Goal: Information Seeking & Learning: Learn about a topic

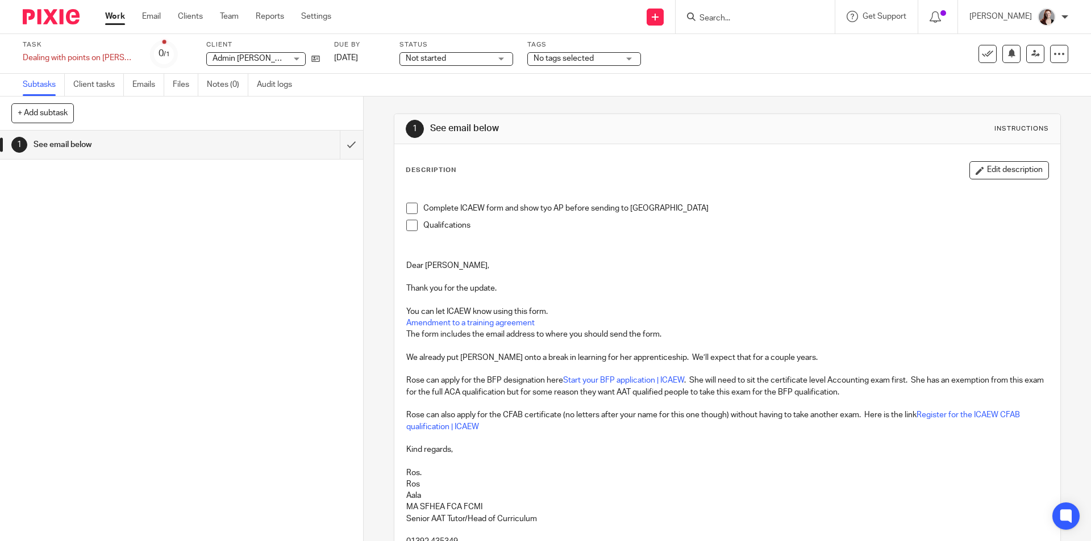
scroll to position [95, 0]
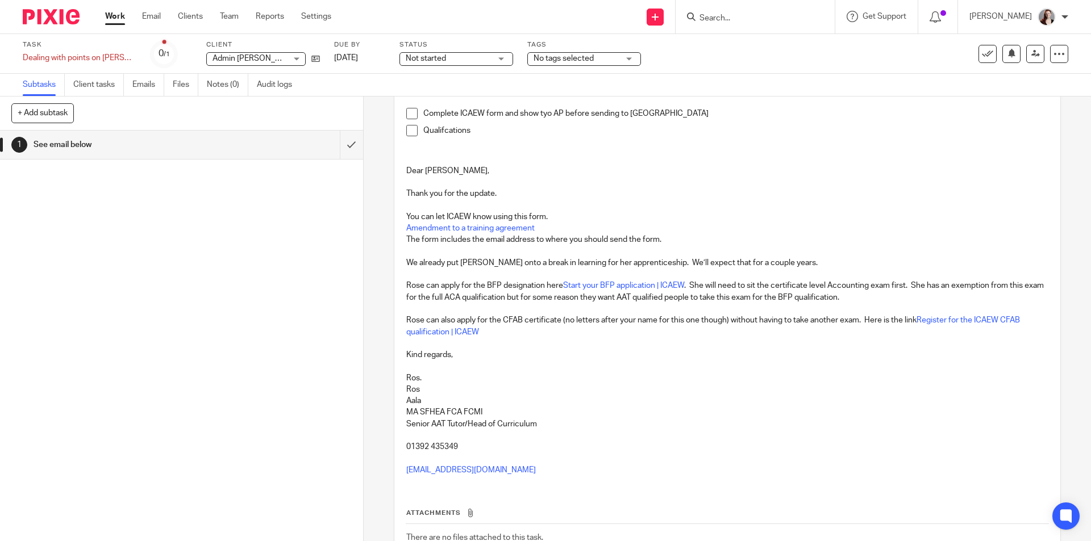
click at [765, 18] on input "Search" at bounding box center [749, 19] width 102 height 10
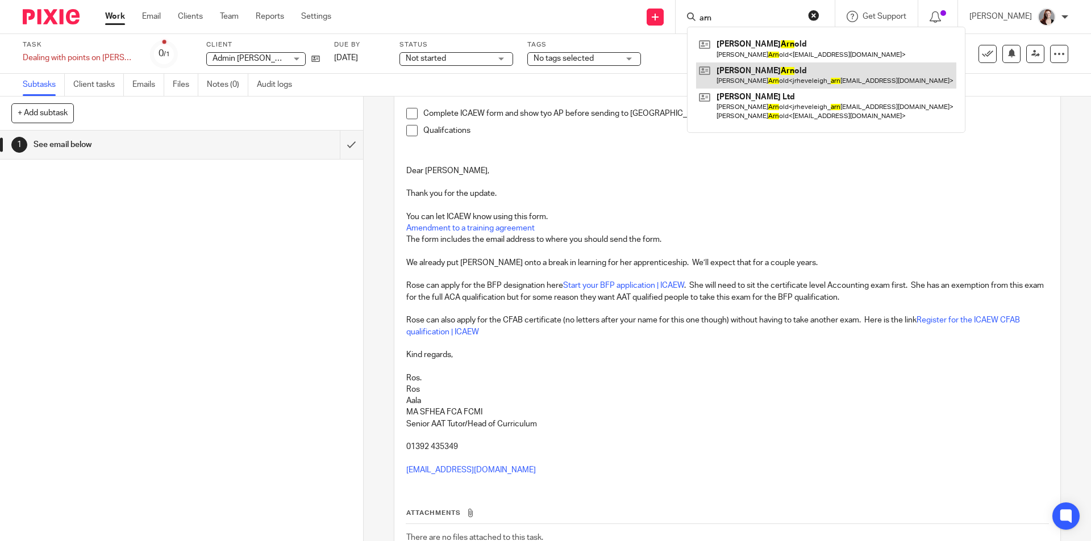
type input "arn"
click at [819, 16] on button "reset" at bounding box center [813, 15] width 11 height 11
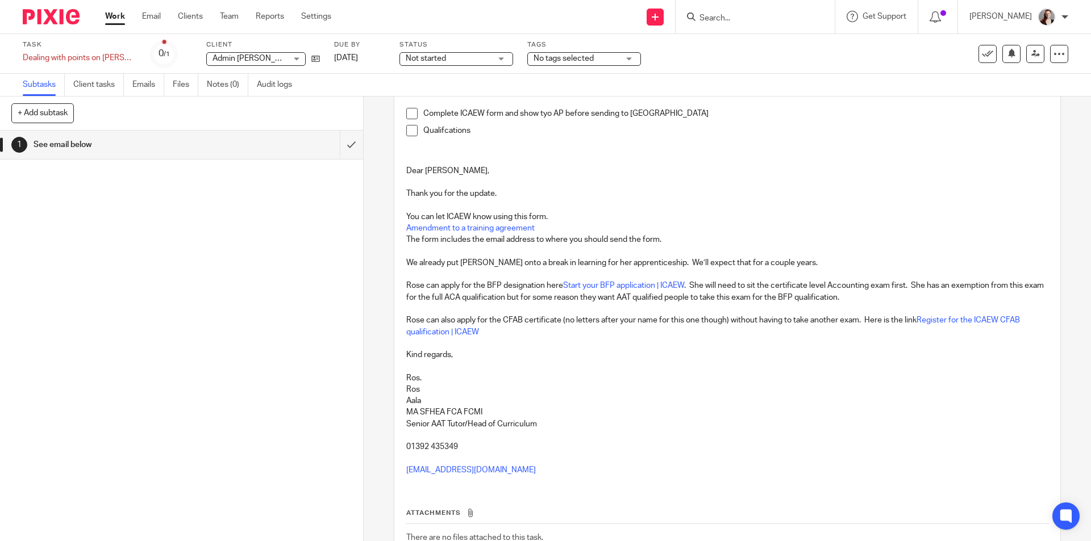
click at [796, 15] on input "Search" at bounding box center [749, 19] width 102 height 10
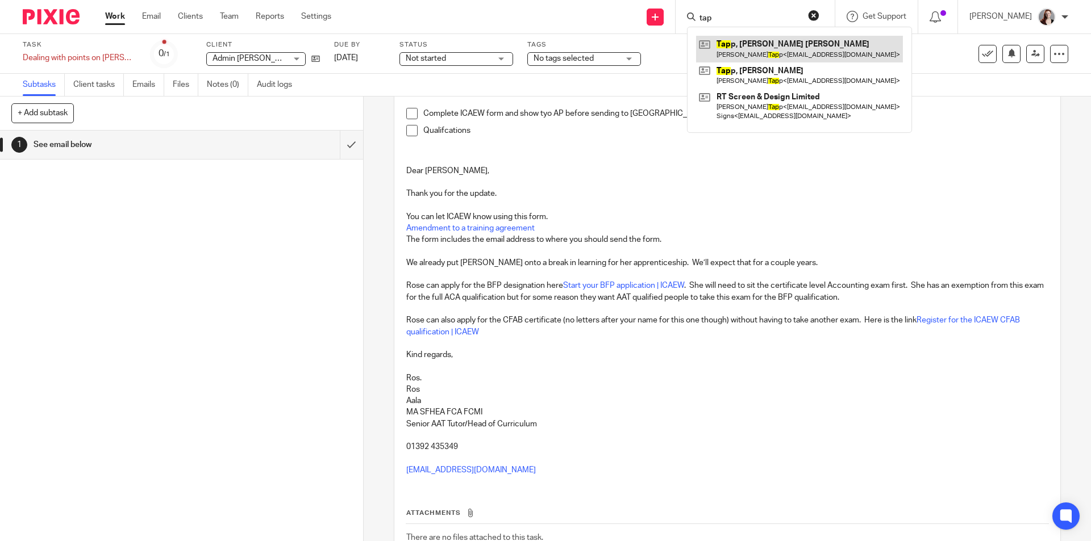
type input "tap"
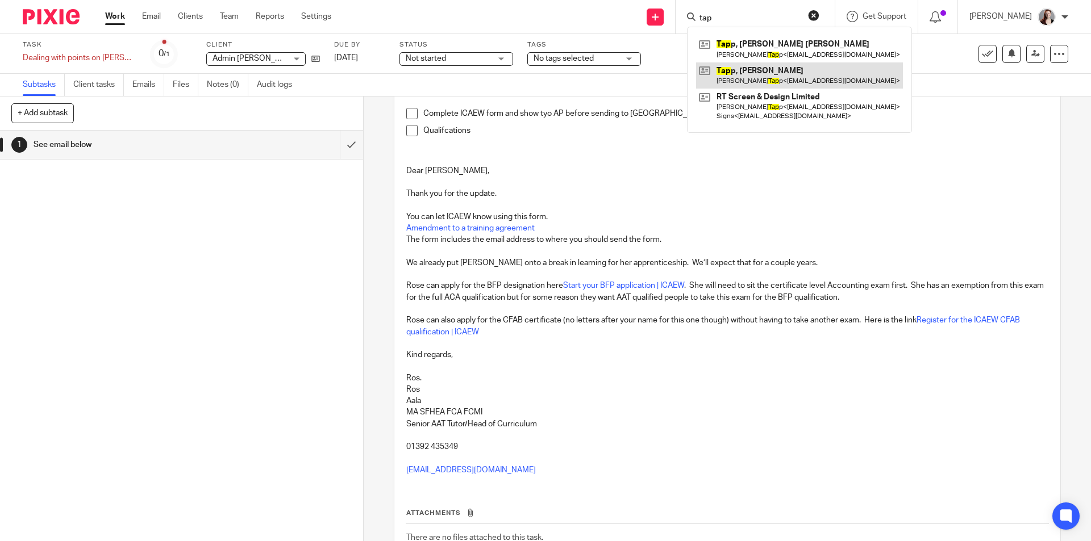
click at [804, 77] on link at bounding box center [799, 75] width 207 height 26
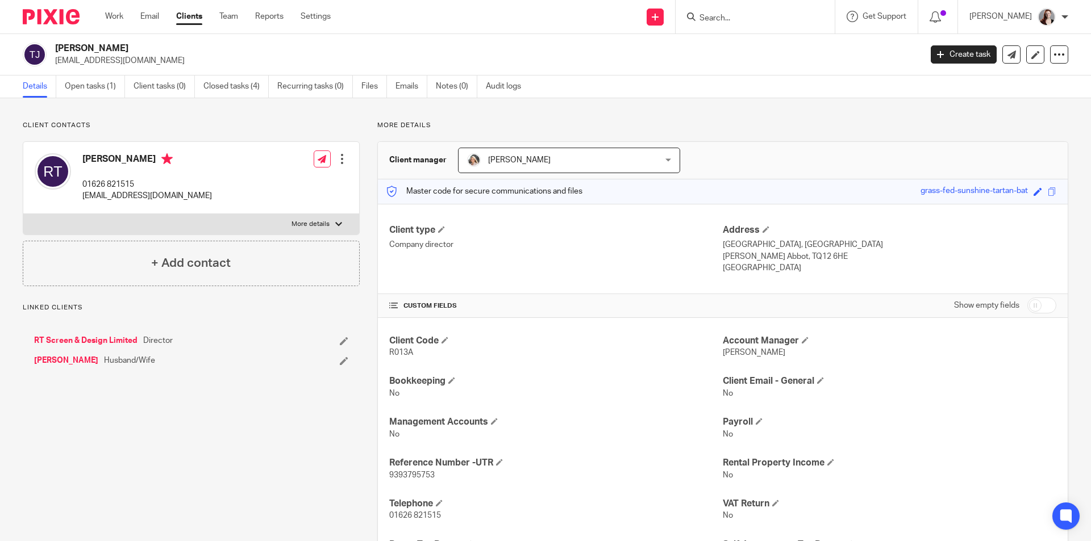
click at [134, 195] on p "rtapp66@gmail.com" at bounding box center [147, 195] width 130 height 11
click at [138, 197] on p "[EMAIL_ADDRESS][DOMAIN_NAME]" at bounding box center [147, 195] width 130 height 11
click at [138, 197] on p "ktapp68@gmail.com" at bounding box center [147, 195] width 130 height 11
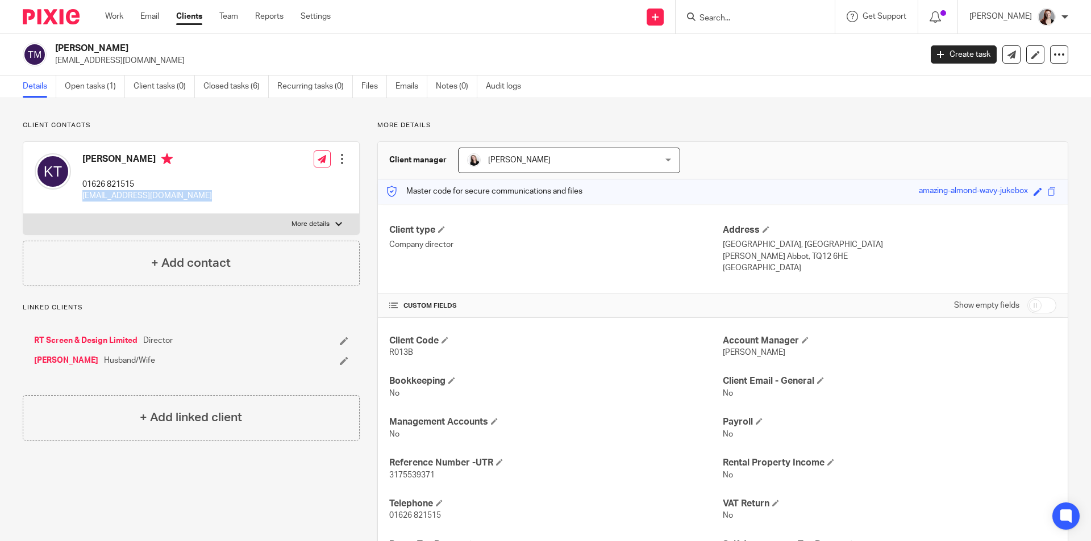
click at [138, 197] on p "ktapp68@gmail.com" at bounding box center [147, 195] width 130 height 11
click at [300, 216] on label "More details" at bounding box center [191, 224] width 336 height 20
click at [23, 214] on input "More details" at bounding box center [23, 214] width 1 height 1
checkbox input "true"
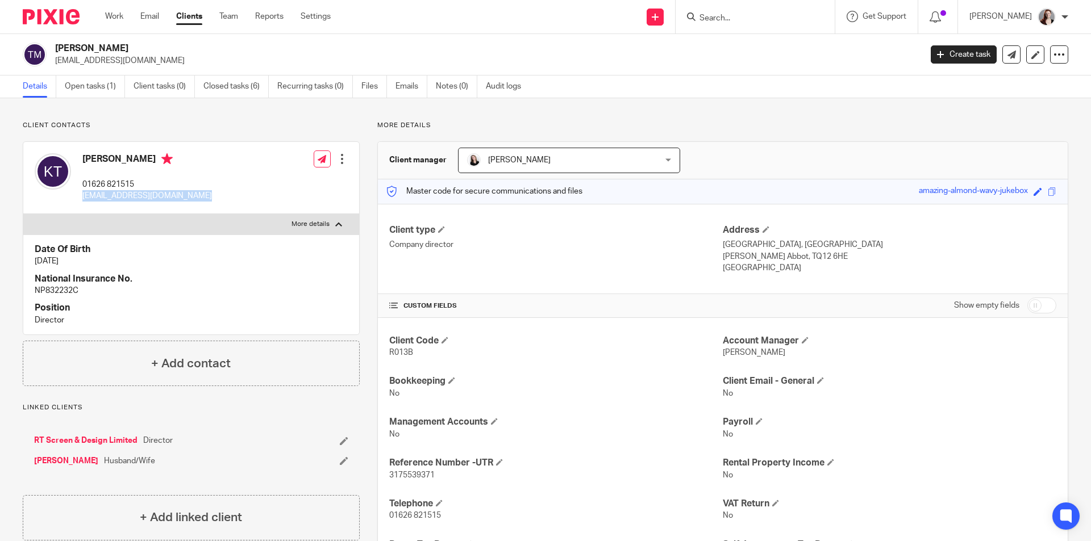
scroll to position [137, 0]
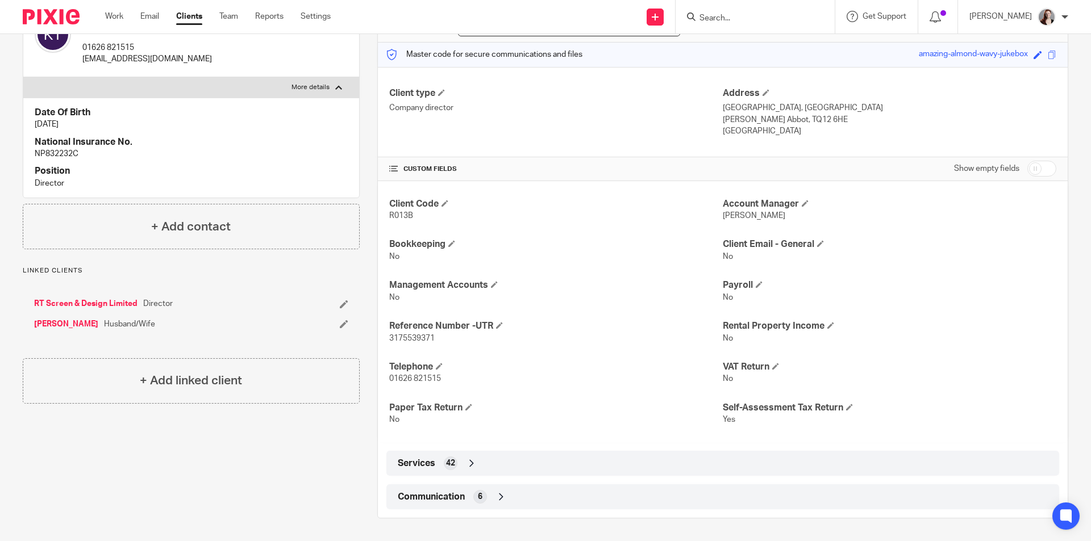
click at [478, 500] on span "6" at bounding box center [480, 496] width 5 height 11
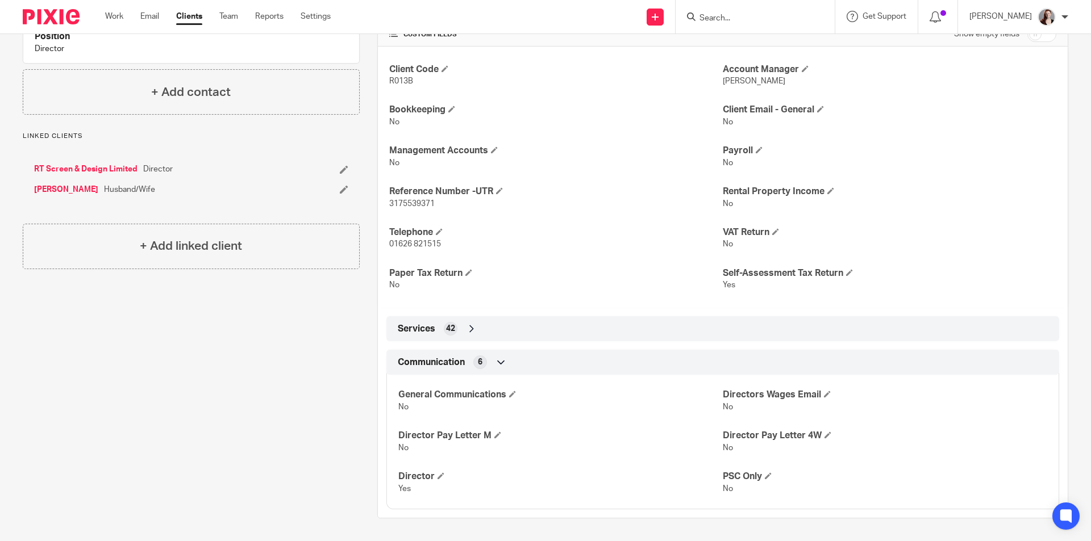
scroll to position [0, 0]
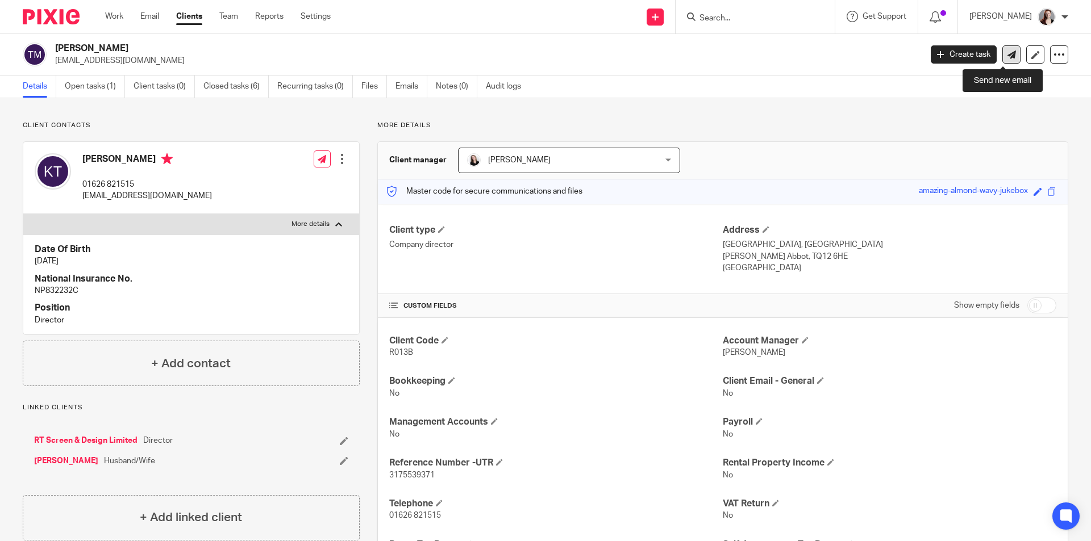
click at [1008, 56] on link at bounding box center [1011, 54] width 18 height 18
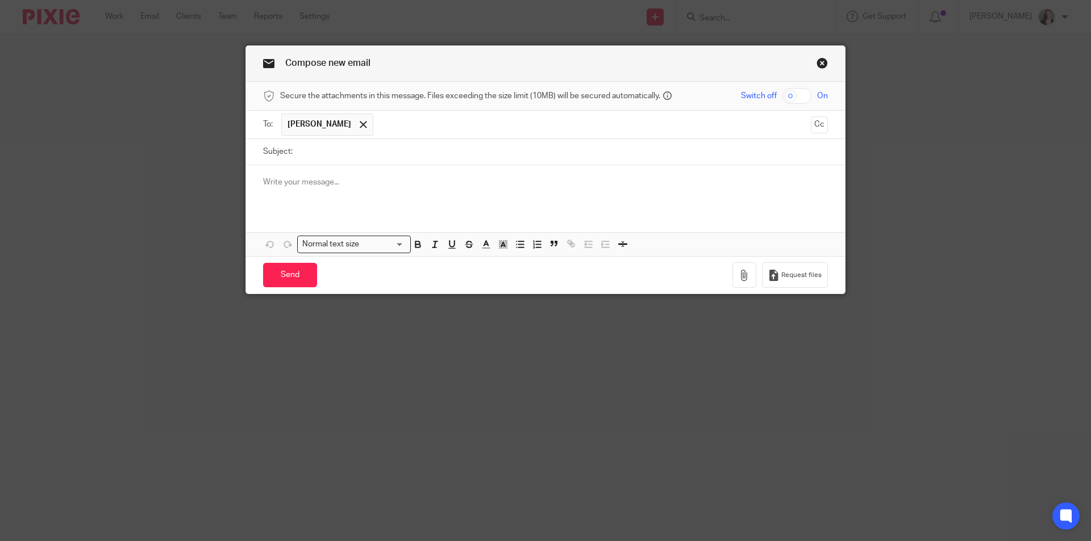
click at [822, 62] on link "Close this dialog window" at bounding box center [821, 64] width 11 height 15
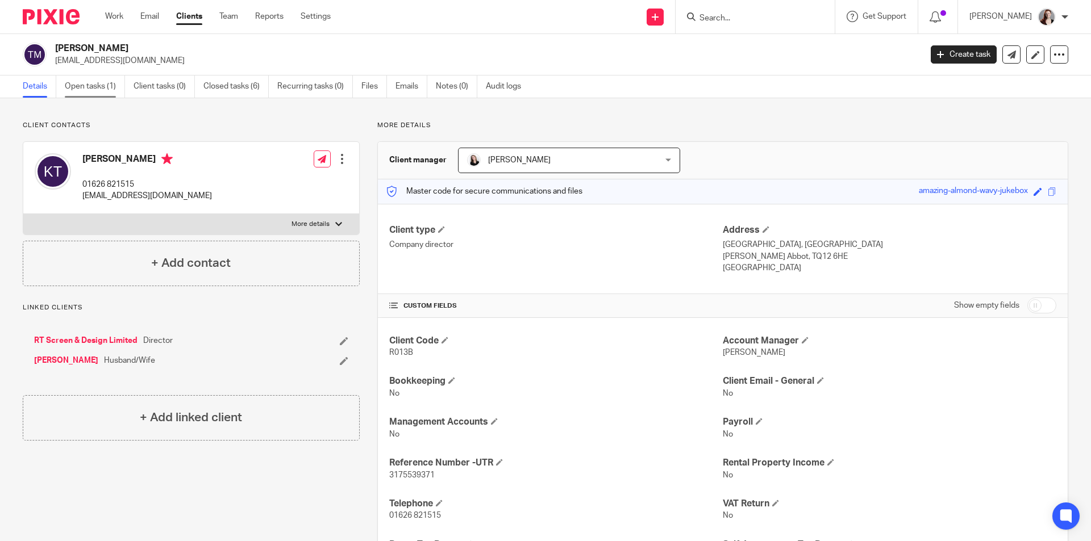
click at [111, 83] on link "Open tasks (1)" at bounding box center [95, 87] width 60 height 22
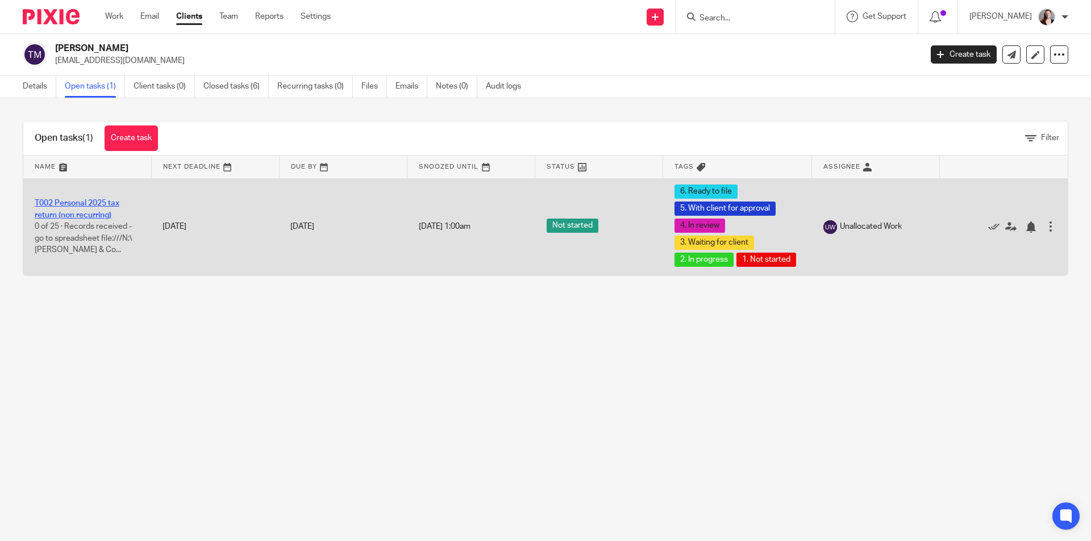
click at [96, 219] on link "T002 Personal 2025 tax return (non recurring)" at bounding box center [77, 208] width 85 height 19
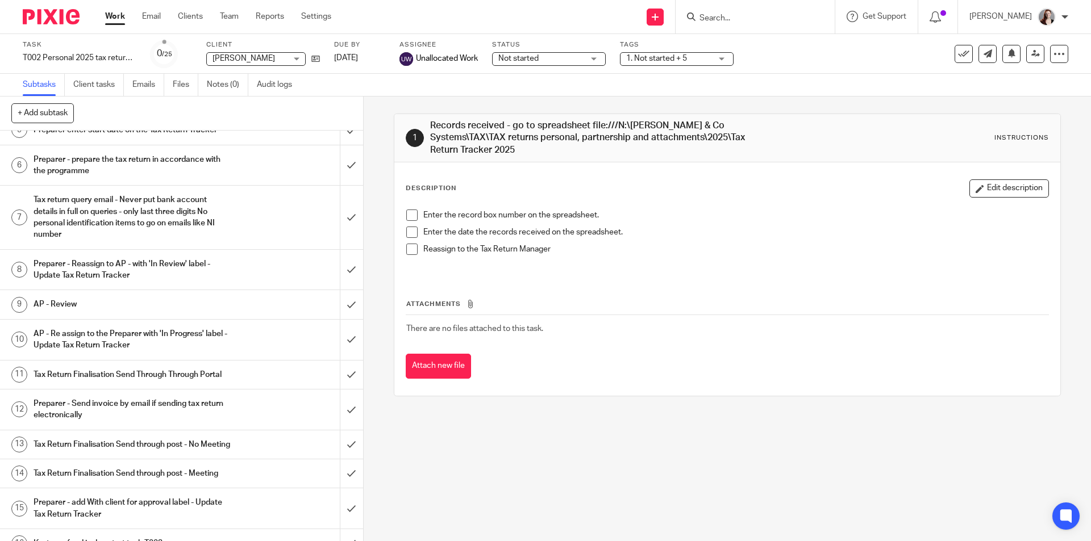
scroll to position [95, 0]
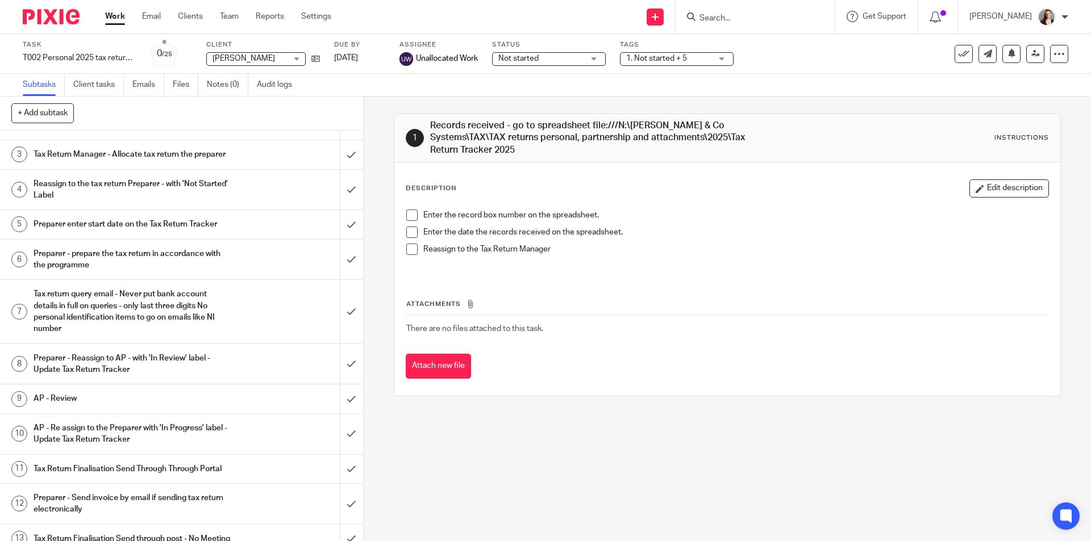
click at [190, 308] on h1 "Tax return query email - Never put bank account details in full on queries - on…" at bounding box center [132, 312] width 197 height 52
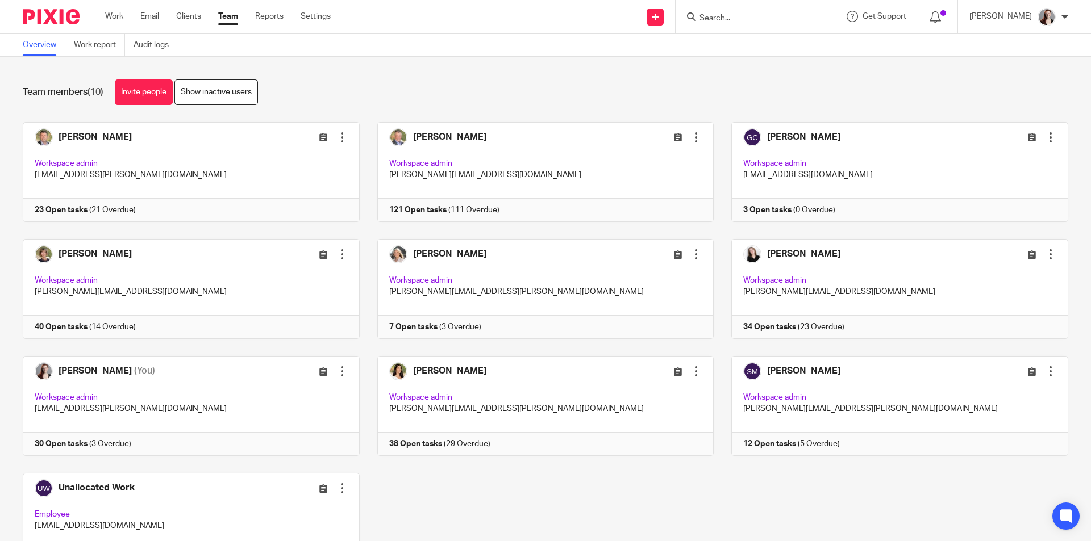
click at [452, 500] on div "Alastair McDade Edit user Transfer Deactivate user Workspace admin alastair.mcd…" at bounding box center [536, 356] width 1063 height 468
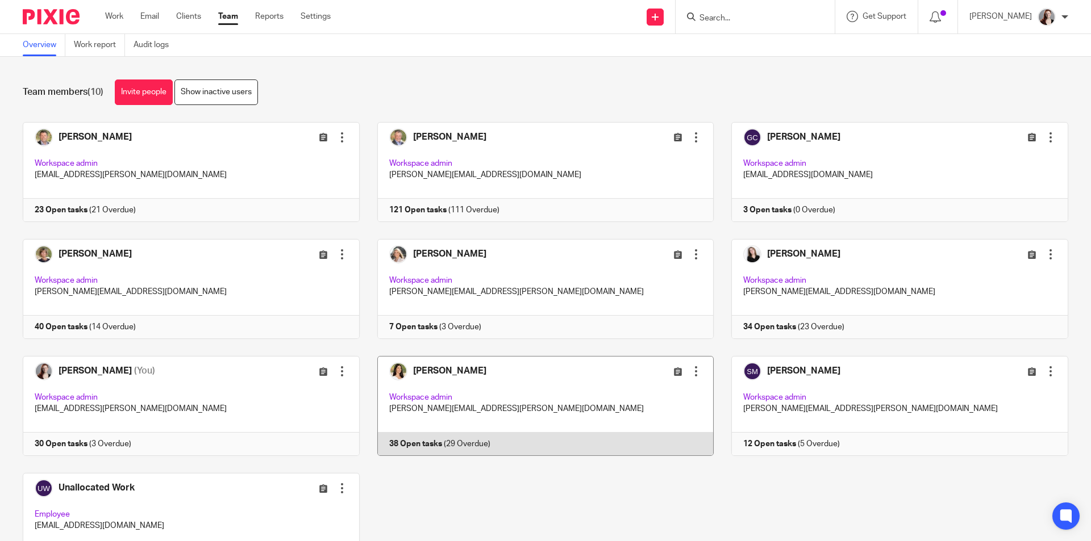
click at [690, 370] on div at bounding box center [695, 371] width 11 height 11
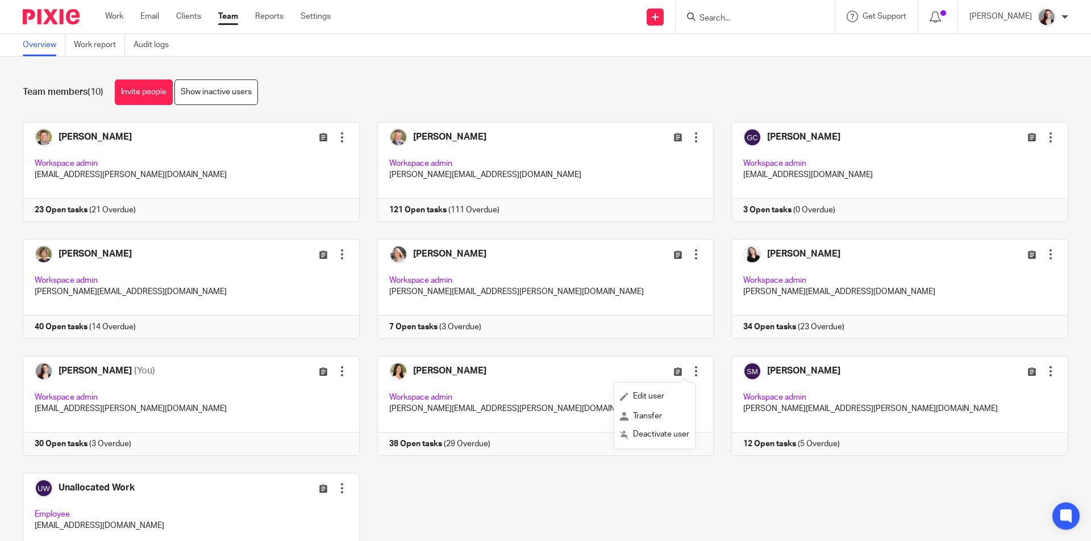
click at [589, 493] on div "Alastair McDade Edit user Transfer Deactivate user Workspace admin alastair.mcd…" at bounding box center [536, 356] width 1063 height 468
click at [222, 95] on link "Show inactive users" at bounding box center [215, 93] width 83 height 26
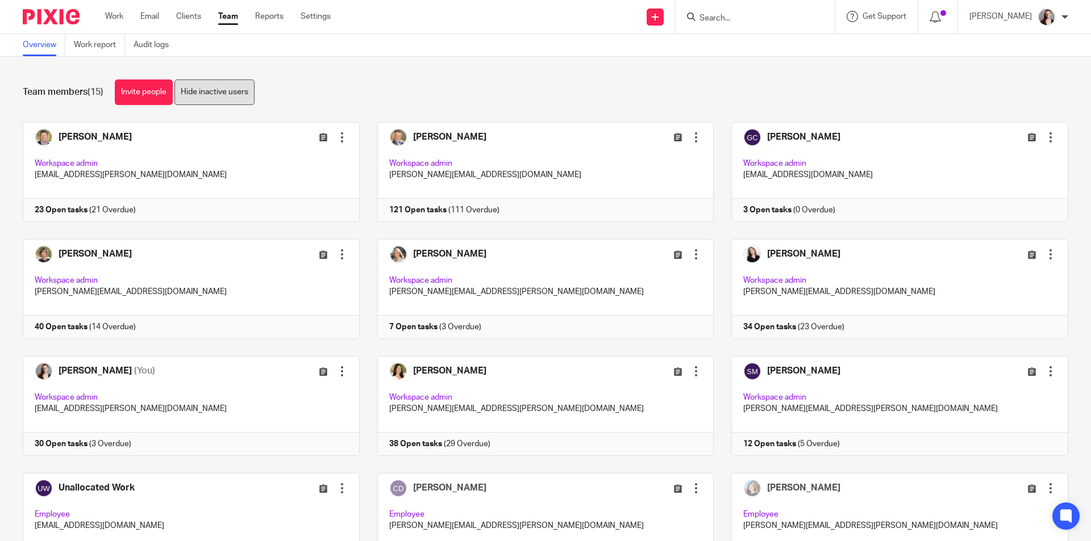
click at [247, 93] on link "Hide inactive users" at bounding box center [214, 93] width 80 height 26
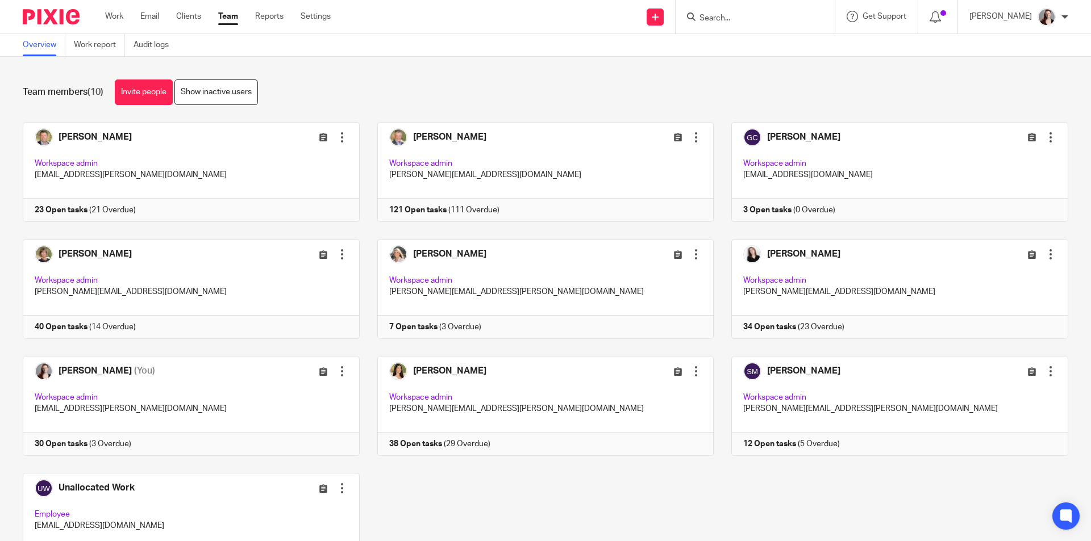
click at [303, 60] on div "Team members (10) Invite people Show inactive users Invite team members Add inv…" at bounding box center [545, 299] width 1091 height 485
click at [742, 24] on form at bounding box center [758, 17] width 121 height 14
click at [739, 19] on input "Search" at bounding box center [749, 19] width 102 height 10
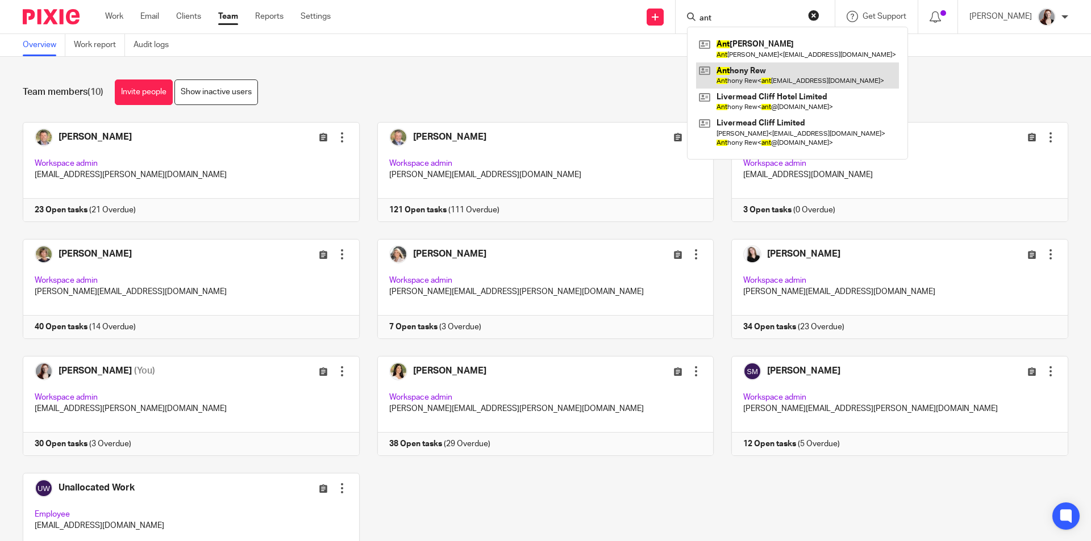
type input "ant"
click at [786, 70] on link at bounding box center [797, 75] width 203 height 26
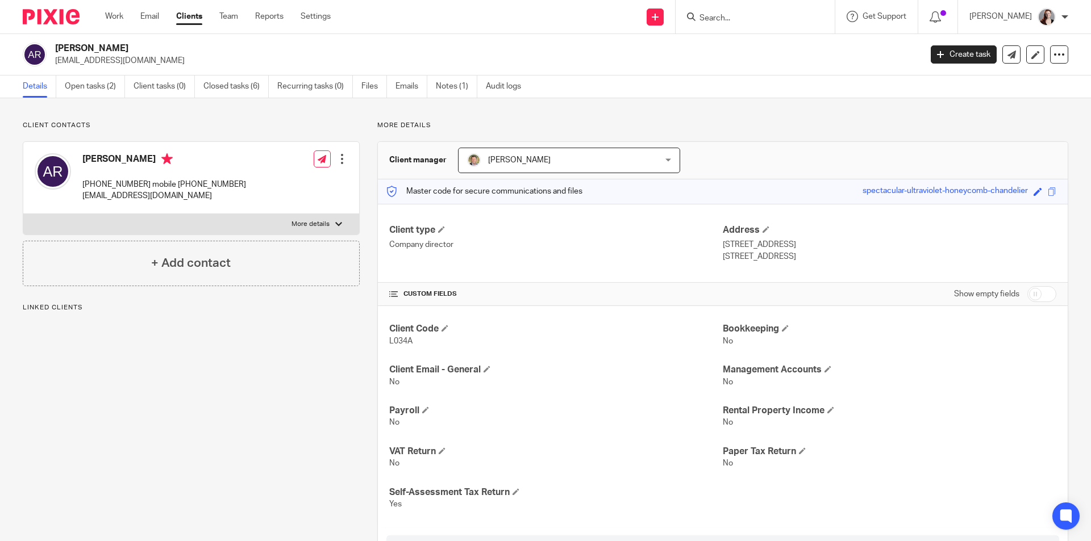
click at [90, 91] on link "Open tasks (2)" at bounding box center [95, 87] width 60 height 22
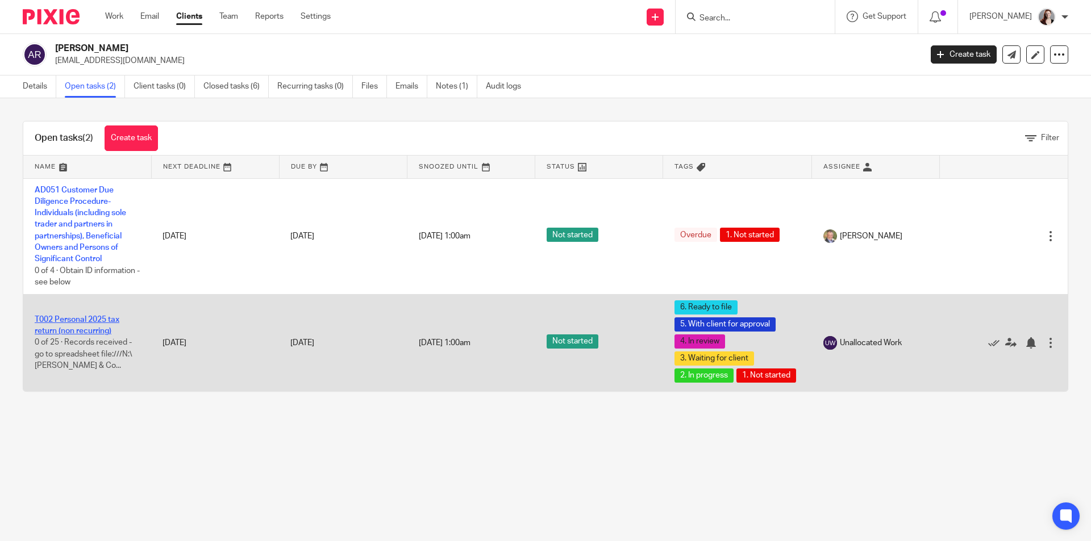
click at [108, 335] on link "T002 Personal 2025 tax return (non recurring)" at bounding box center [77, 325] width 85 height 19
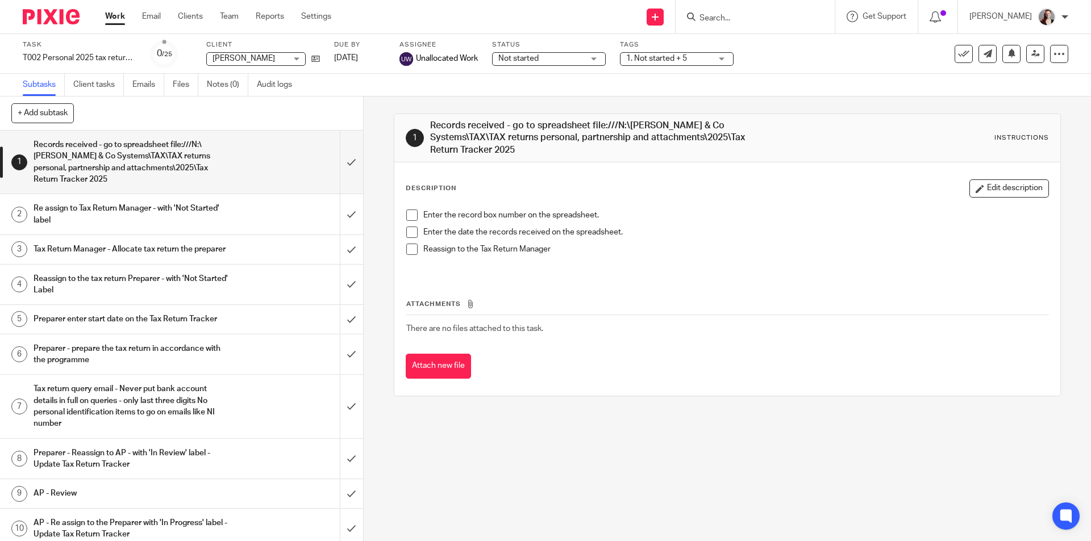
click at [221, 399] on h1 "Tax return query email - Never put bank account details in full on queries - on…" at bounding box center [132, 407] width 197 height 52
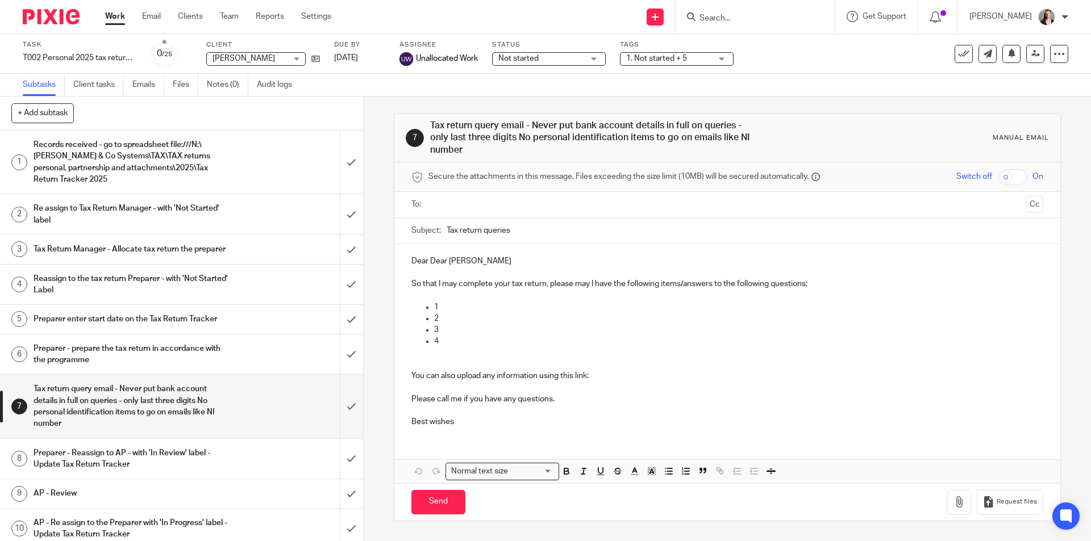
click at [412, 56] on img at bounding box center [406, 59] width 14 height 14
click at [231, 11] on link "Team" at bounding box center [229, 16] width 19 height 11
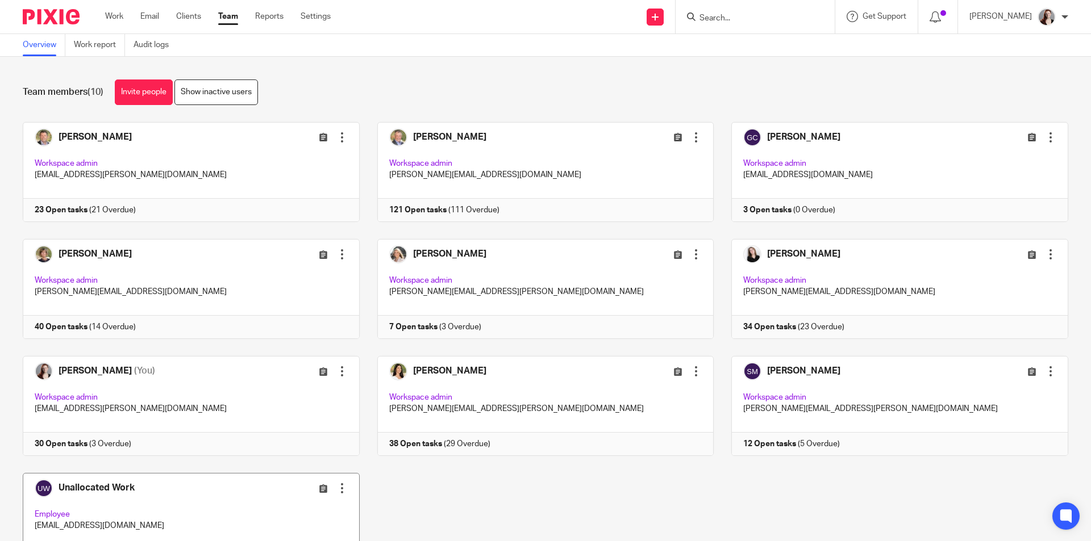
click at [206, 495] on link at bounding box center [182, 523] width 354 height 100
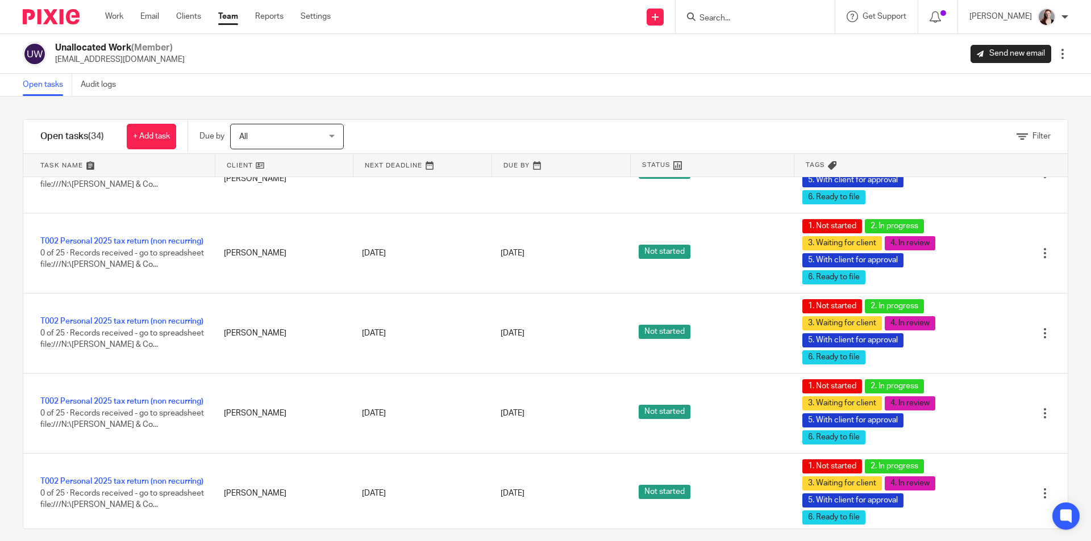
scroll to position [1420, 0]
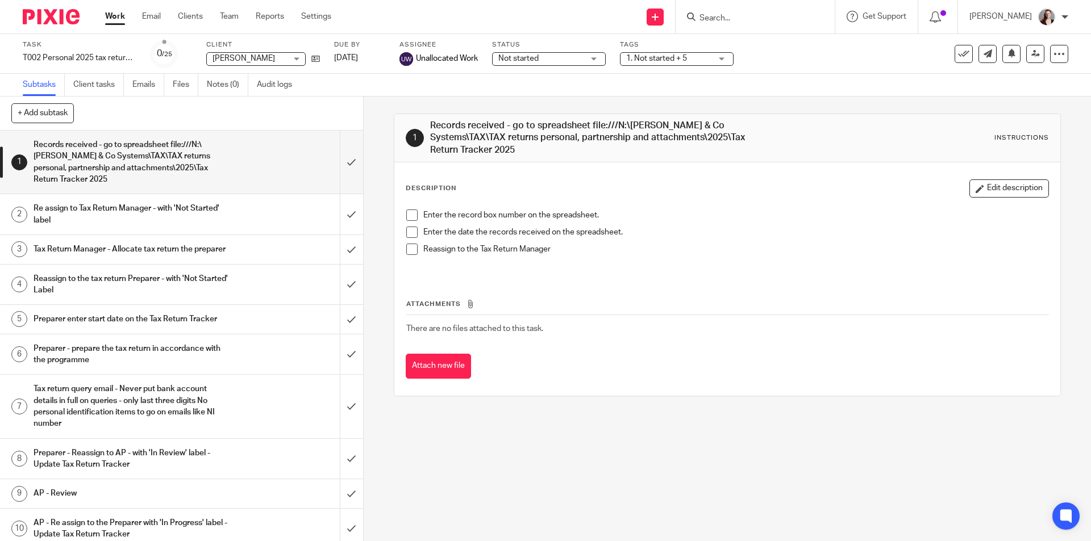
click at [191, 395] on h1 "Tax return query email - Never put bank account details in full on queries - on…" at bounding box center [132, 407] width 197 height 52
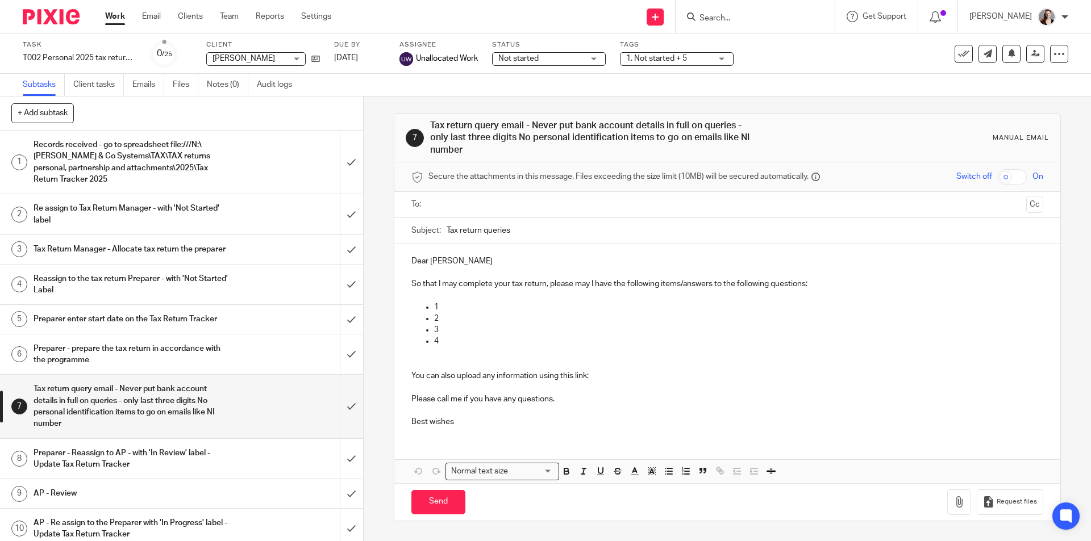
click at [538, 203] on input "text" at bounding box center [726, 204] width 588 height 13
